Goal: Task Accomplishment & Management: Manage account settings

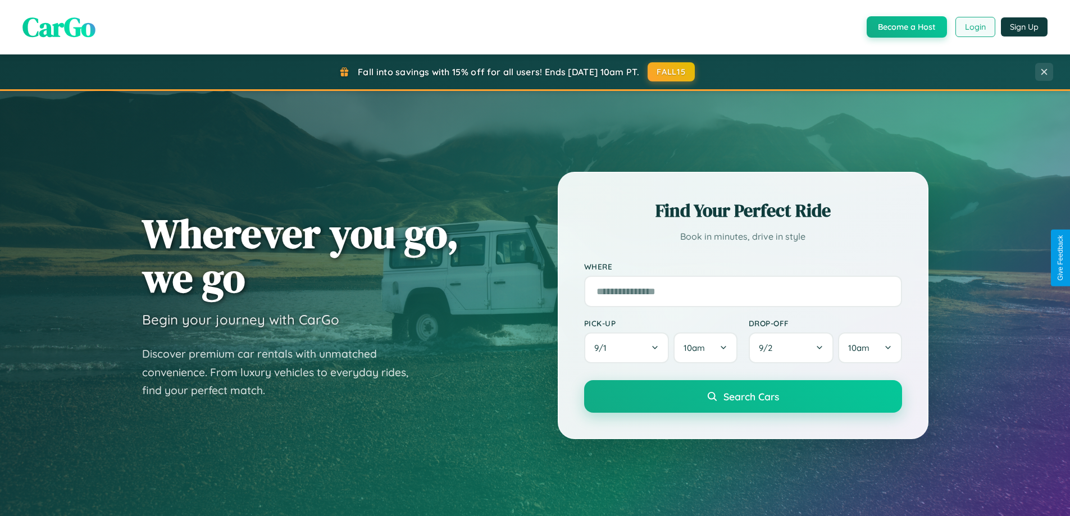
click at [974, 27] on button "Login" at bounding box center [975, 27] width 40 height 20
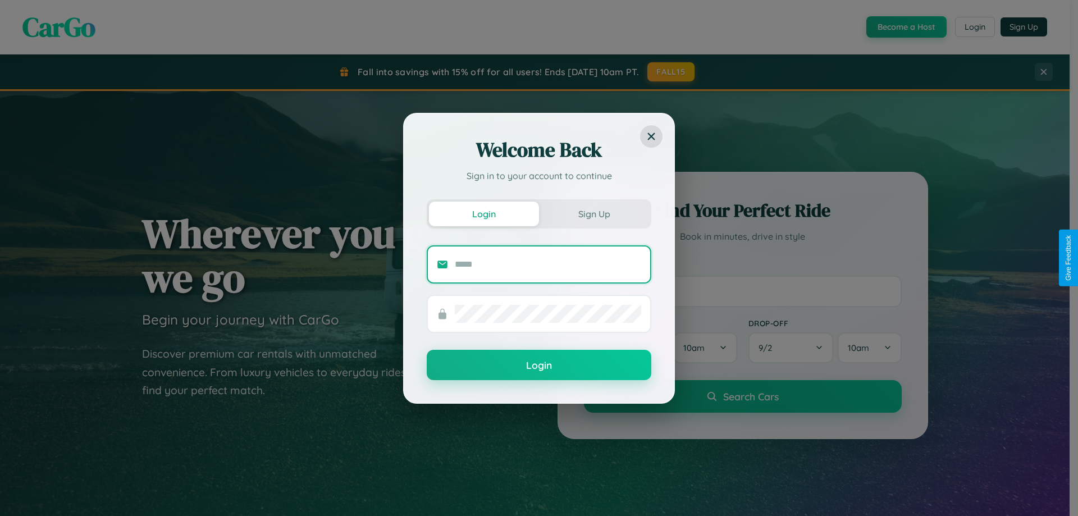
click at [548, 264] on input "text" at bounding box center [548, 265] width 186 height 18
type input "**********"
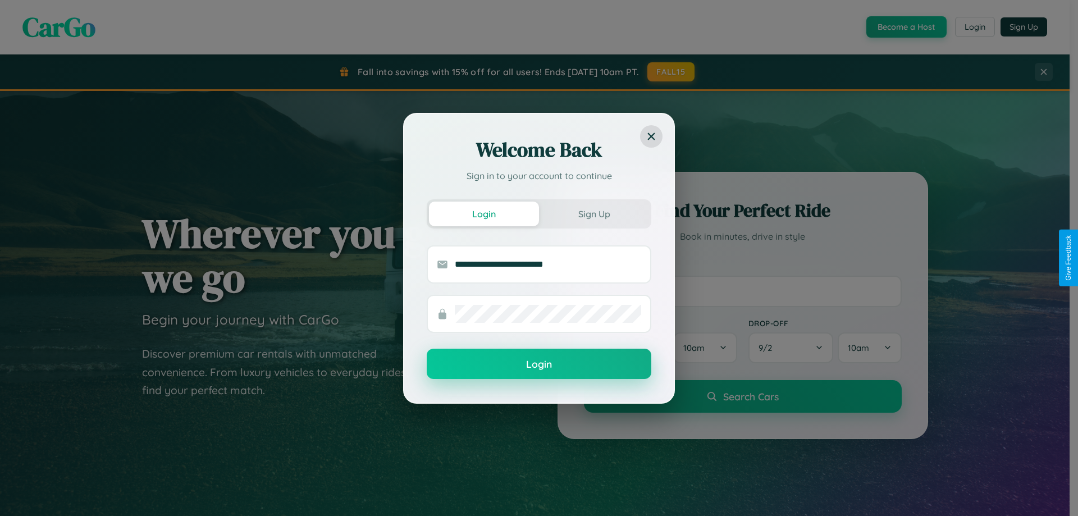
click at [539, 365] on button "Login" at bounding box center [539, 364] width 225 height 30
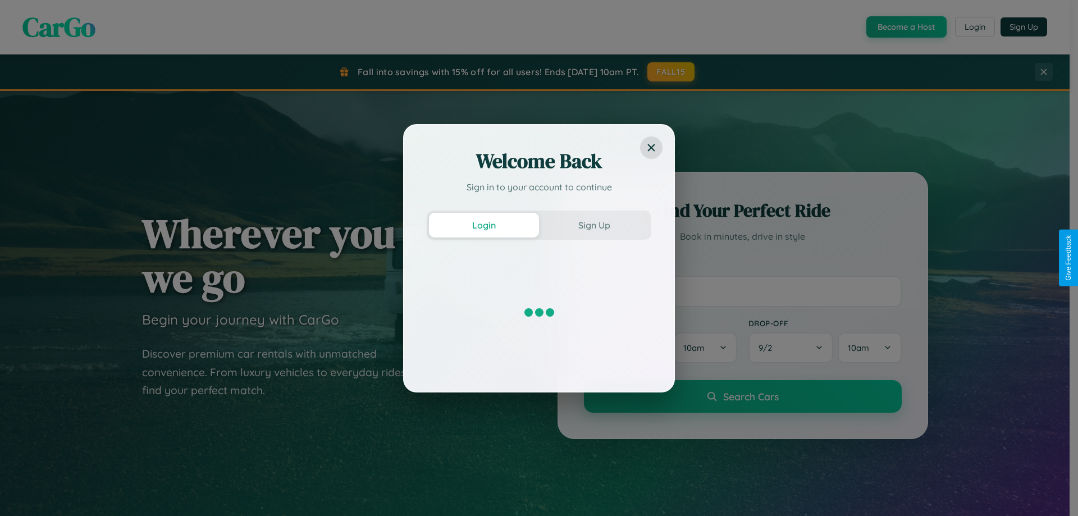
click at [974, 27] on div "Welcome Back Sign in to your account to continue Login Sign Up" at bounding box center [539, 258] width 1078 height 516
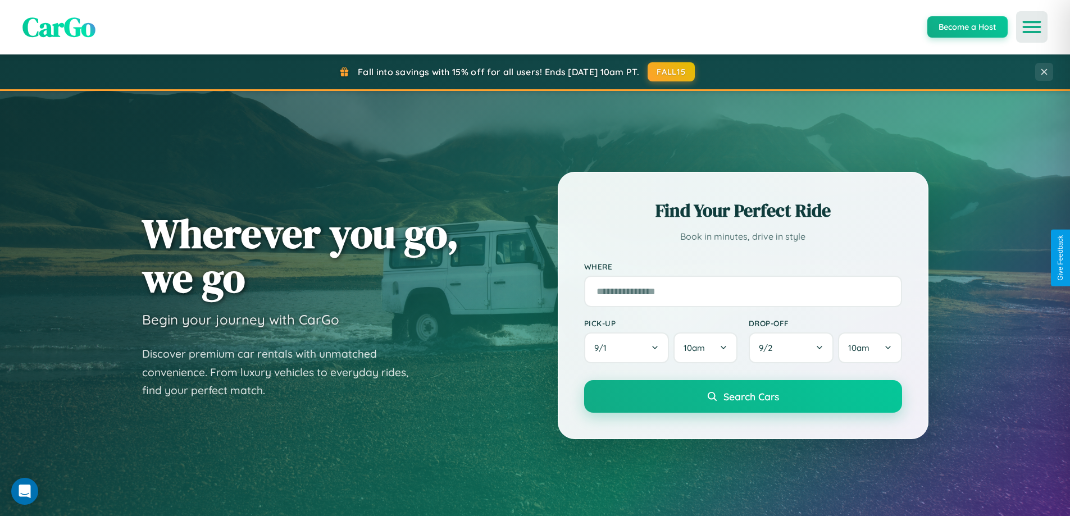
click at [1032, 27] on icon "Open menu" at bounding box center [1032, 27] width 16 height 10
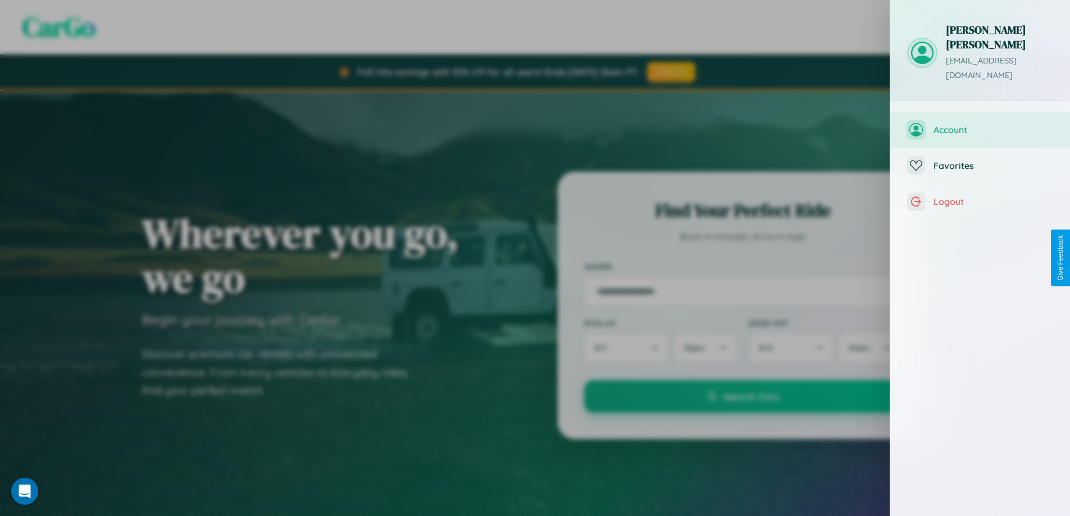
click at [980, 124] on span "Account" at bounding box center [993, 129] width 120 height 11
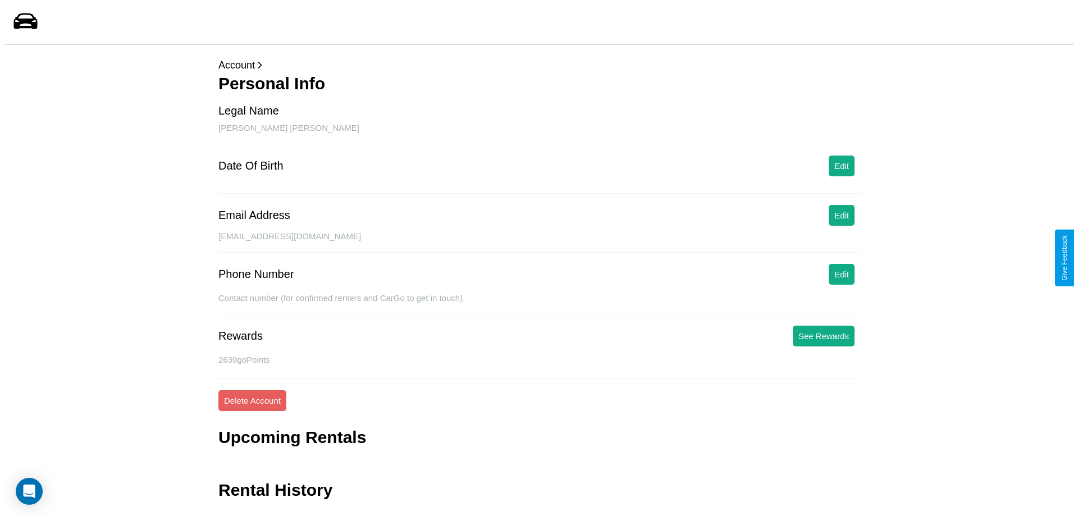
scroll to position [27, 0]
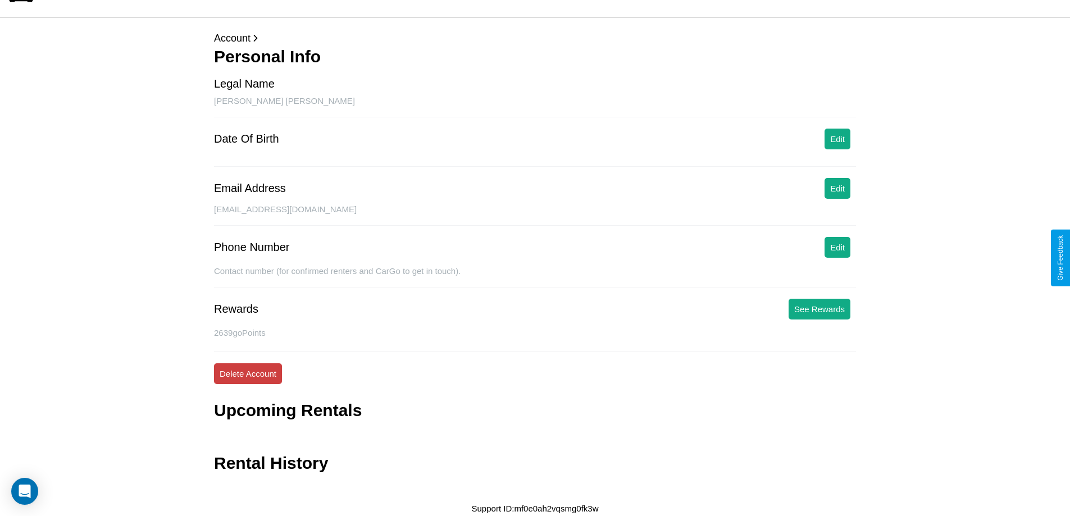
click at [248, 373] on button "Delete Account" at bounding box center [248, 373] width 68 height 21
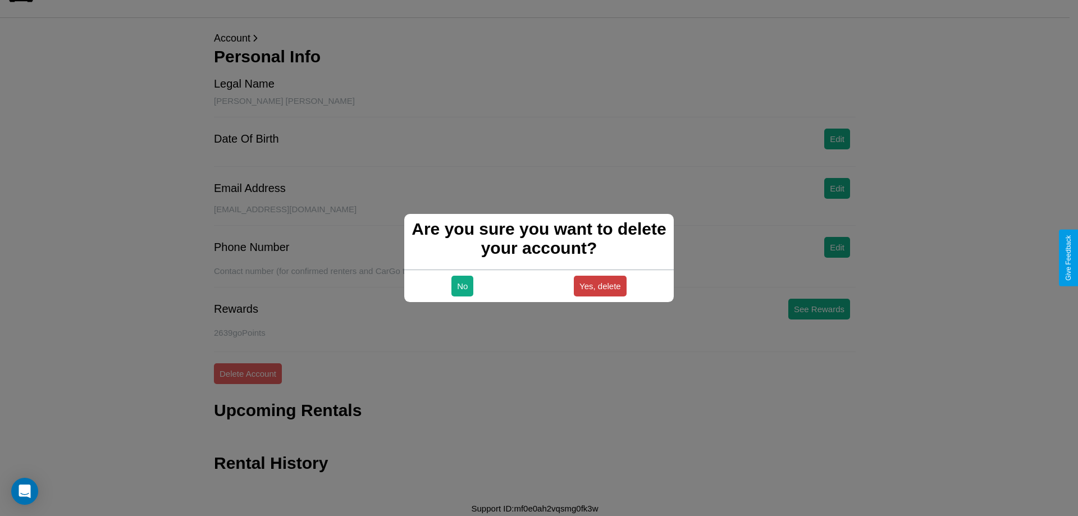
click at [600, 286] on button "Yes, delete" at bounding box center [600, 286] width 53 height 21
